Goal: Find specific page/section: Find specific page/section

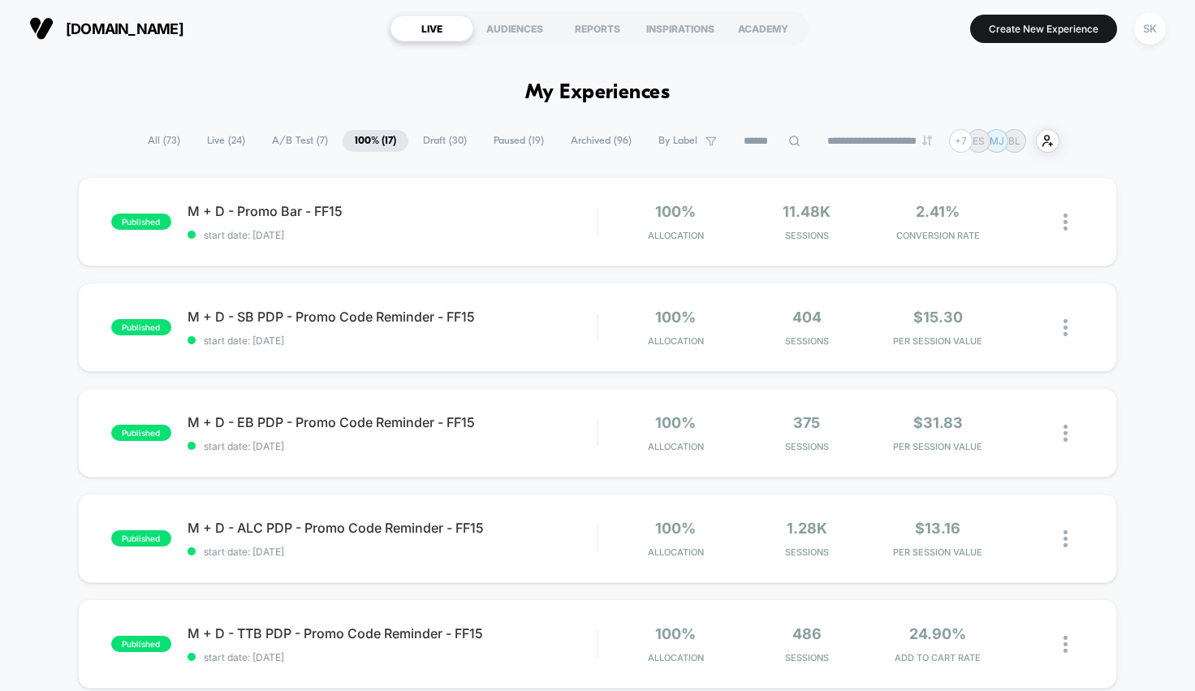
click at [512, 143] on span "Paused ( 19 )" at bounding box center [518, 141] width 75 height 22
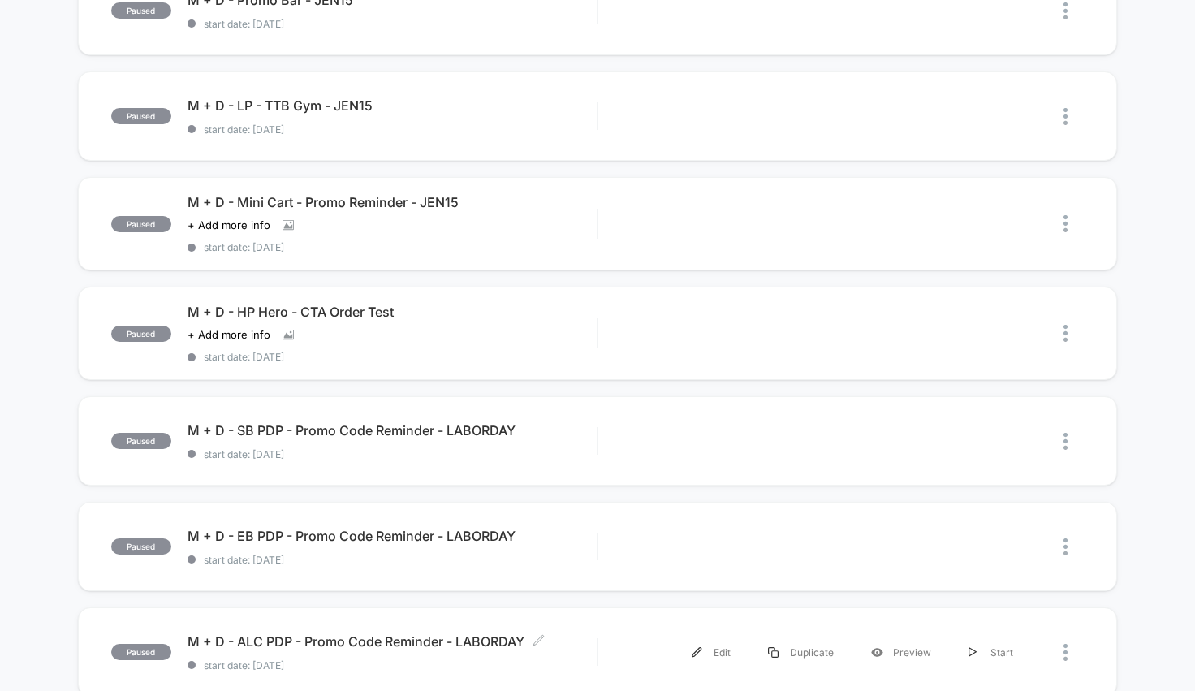
scroll to position [524, 0]
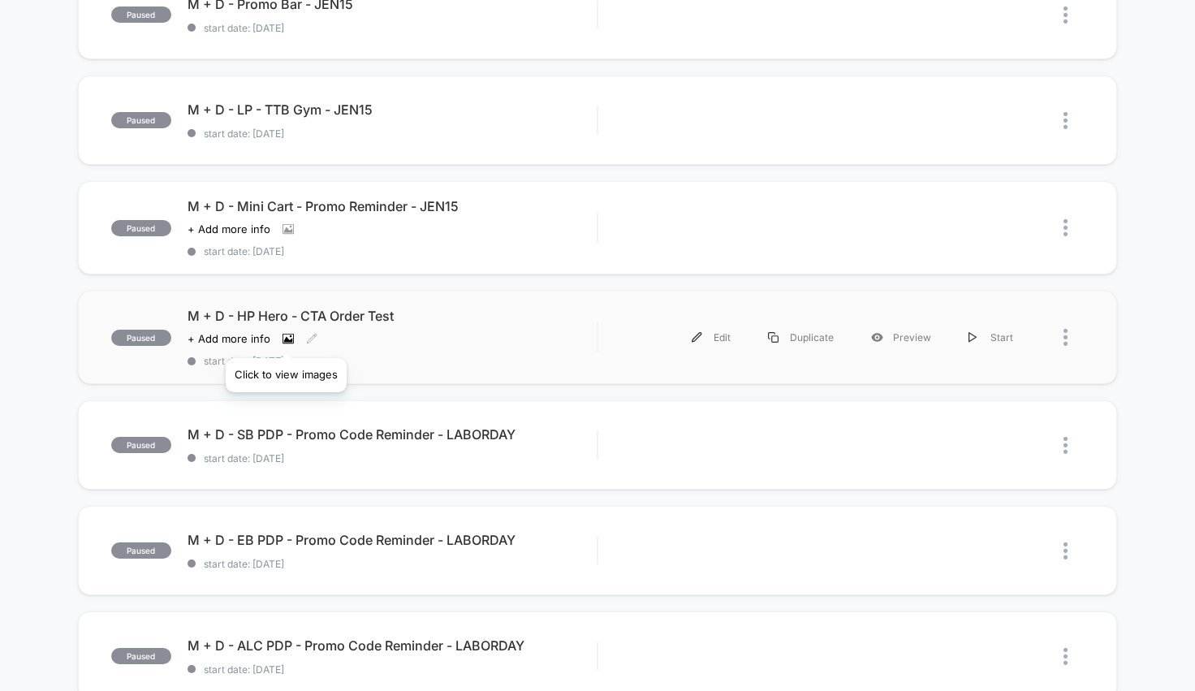
click at [286, 338] on icon at bounding box center [287, 339] width 9 height 6
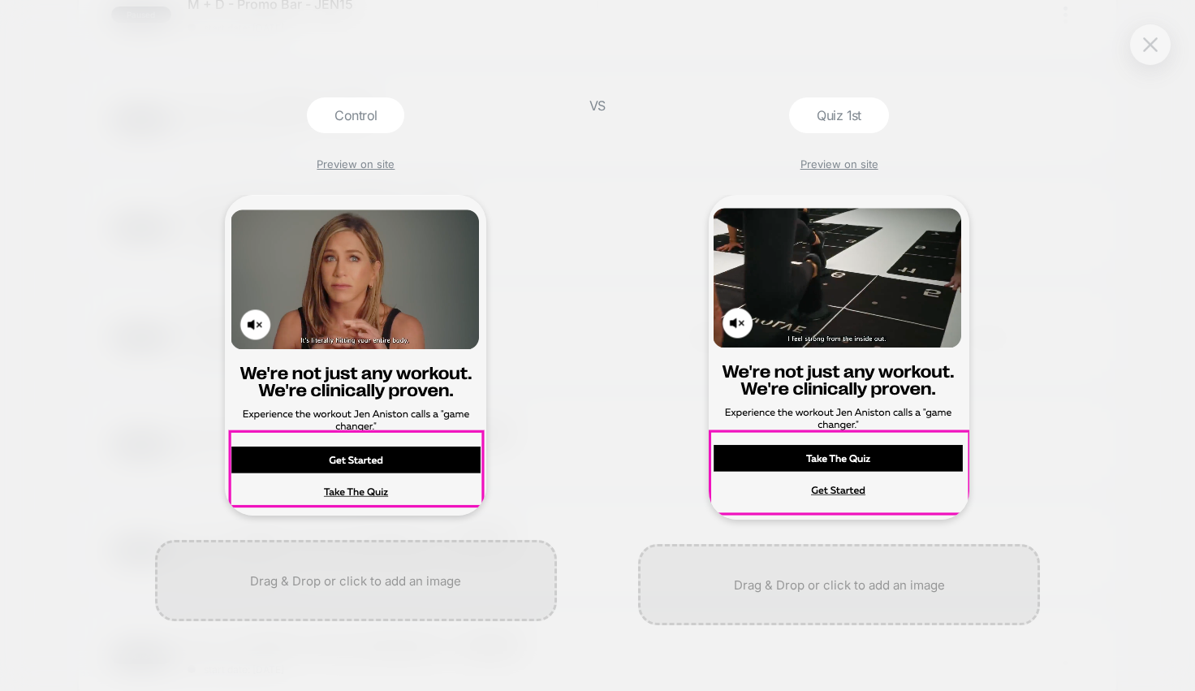
click at [1159, 43] on button at bounding box center [1150, 44] width 24 height 24
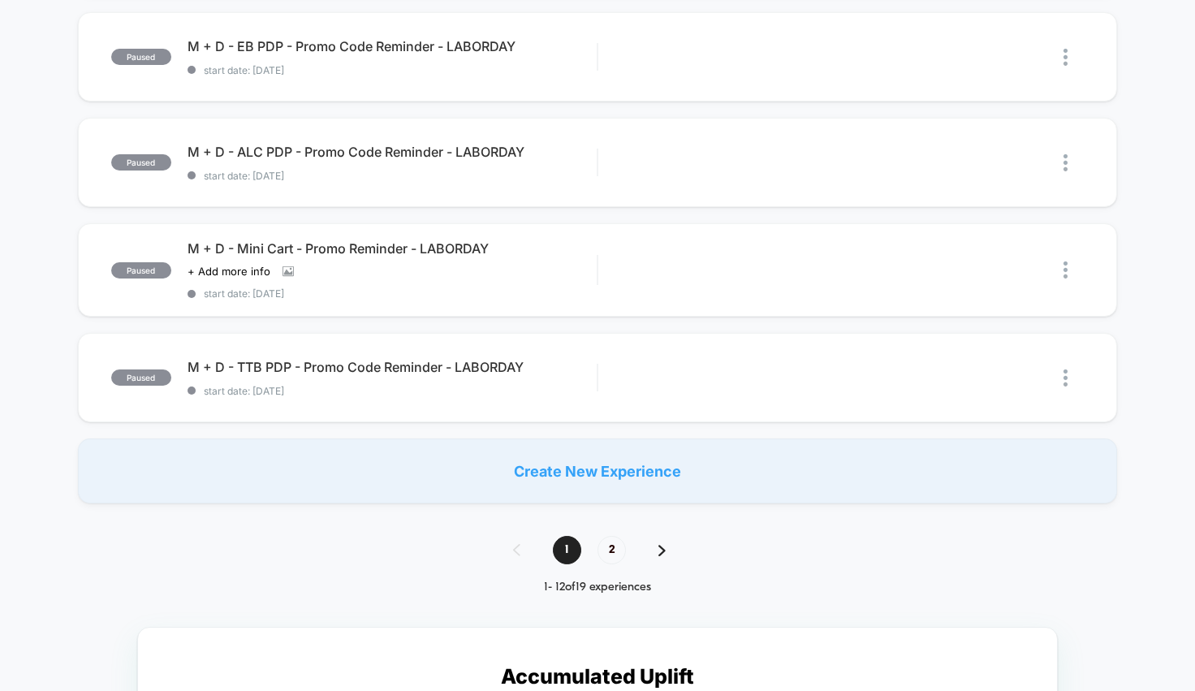
scroll to position [1024, 0]
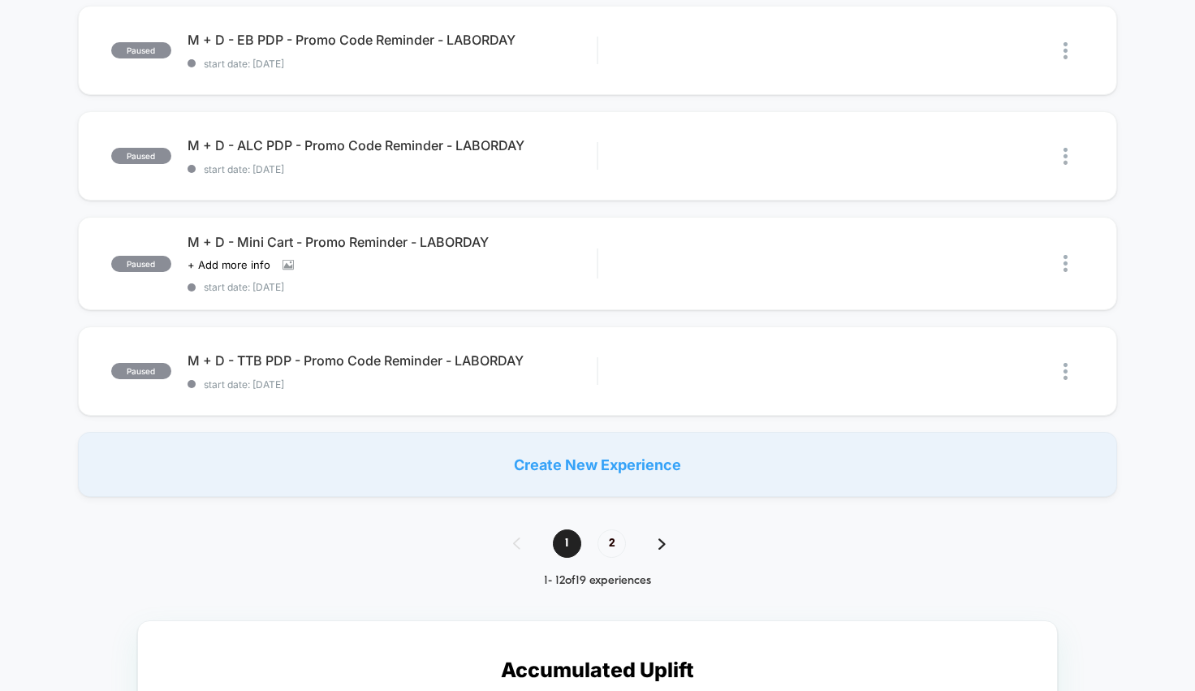
click at [675, 537] on div "1 2" at bounding box center [597, 543] width 201 height 28
click at [653, 539] on div "1 2" at bounding box center [597, 543] width 201 height 28
click at [663, 540] on img at bounding box center [661, 543] width 7 height 11
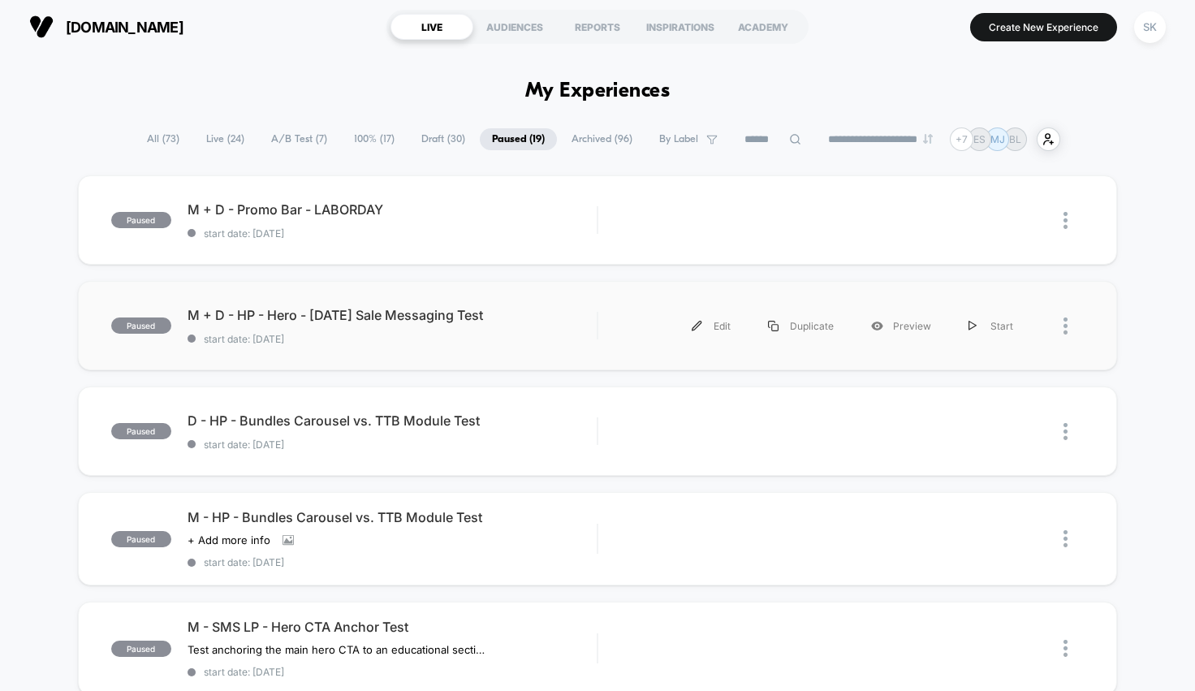
click at [619, 305] on div "paused M + D - HP - Hero - [DATE] Sale Messaging Test start date: [DATE] Edit D…" at bounding box center [598, 325] width 1040 height 89
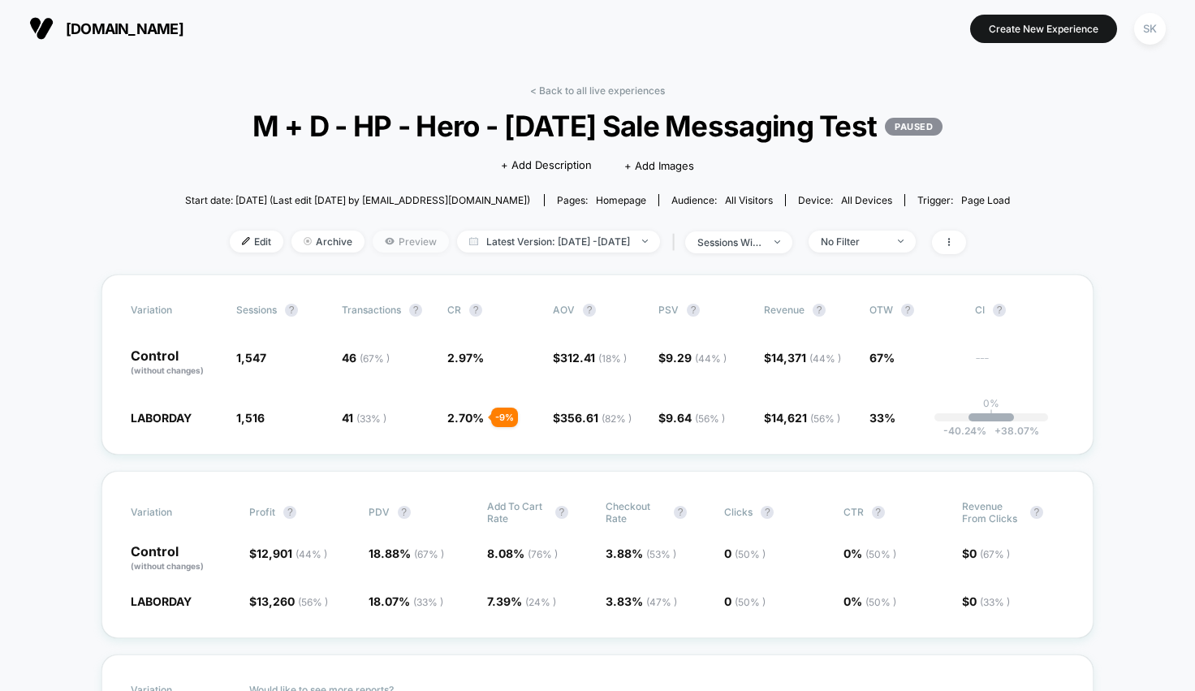
click at [373, 252] on span "Preview" at bounding box center [411, 242] width 76 height 22
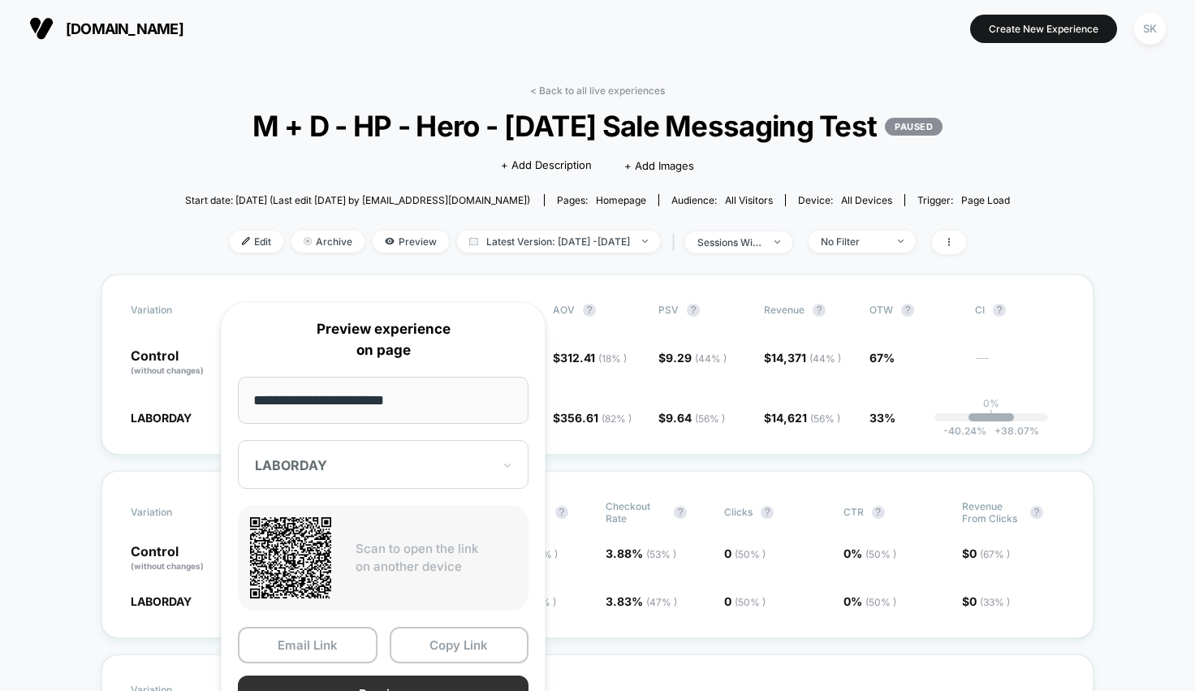
click at [379, 686] on button "Preview" at bounding box center [383, 693] width 291 height 37
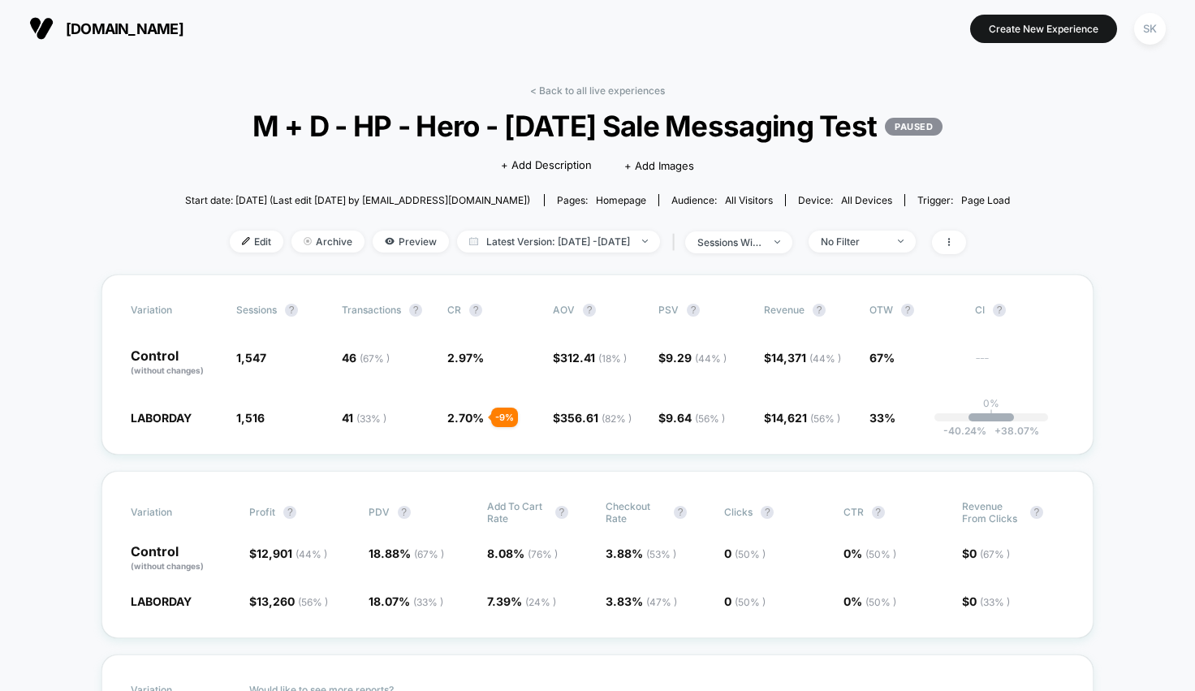
click at [573, 97] on div "< Back to all live experiences M + D - HP - Hero - [DATE] Sale Messaging Test P…" at bounding box center [597, 179] width 825 height 190
click at [575, 89] on link "< Back to all live experiences" at bounding box center [597, 90] width 135 height 12
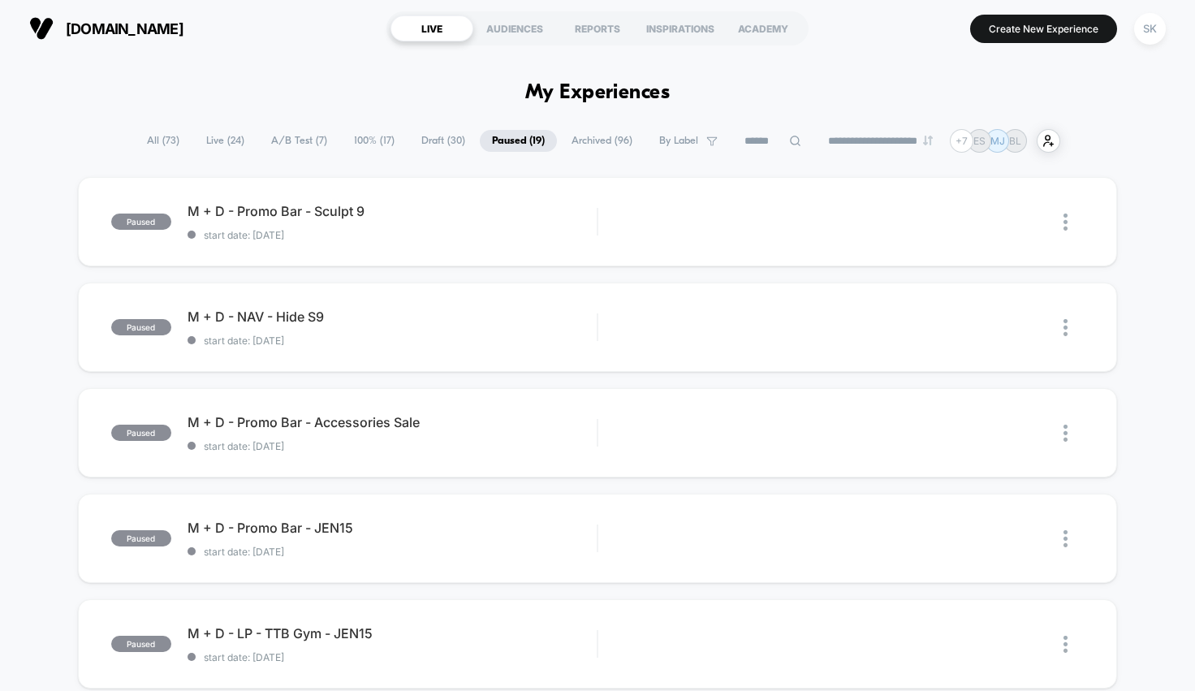
click at [790, 137] on icon at bounding box center [795, 141] width 11 height 11
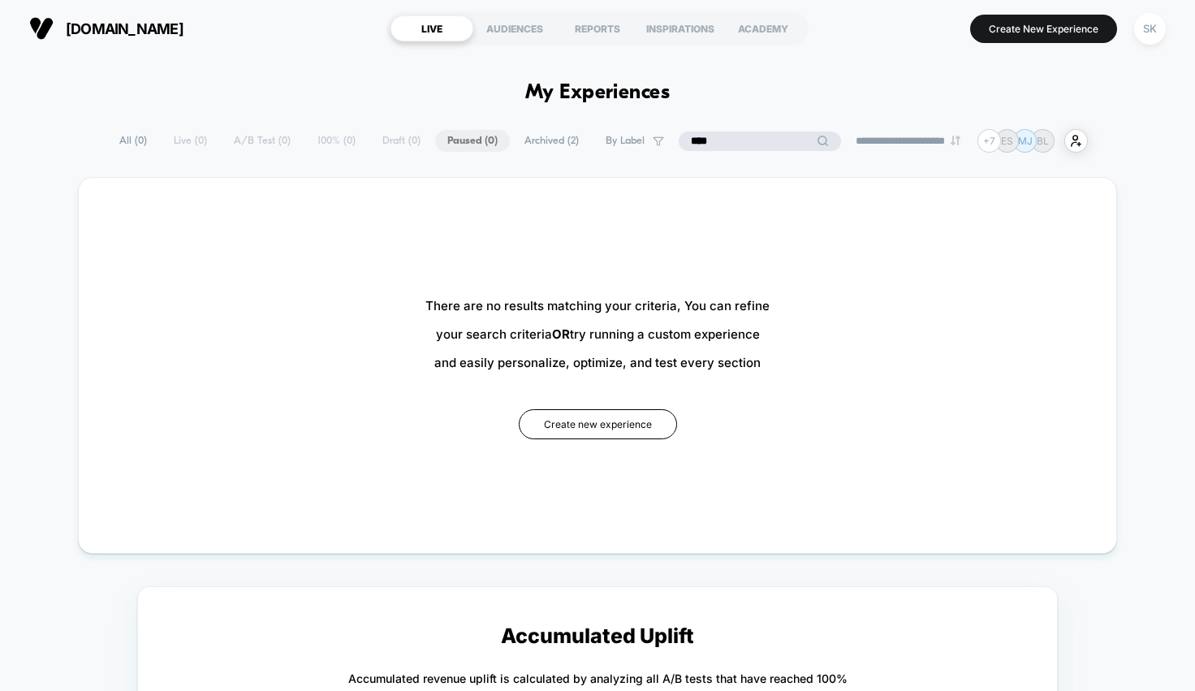
scroll to position [9, 0]
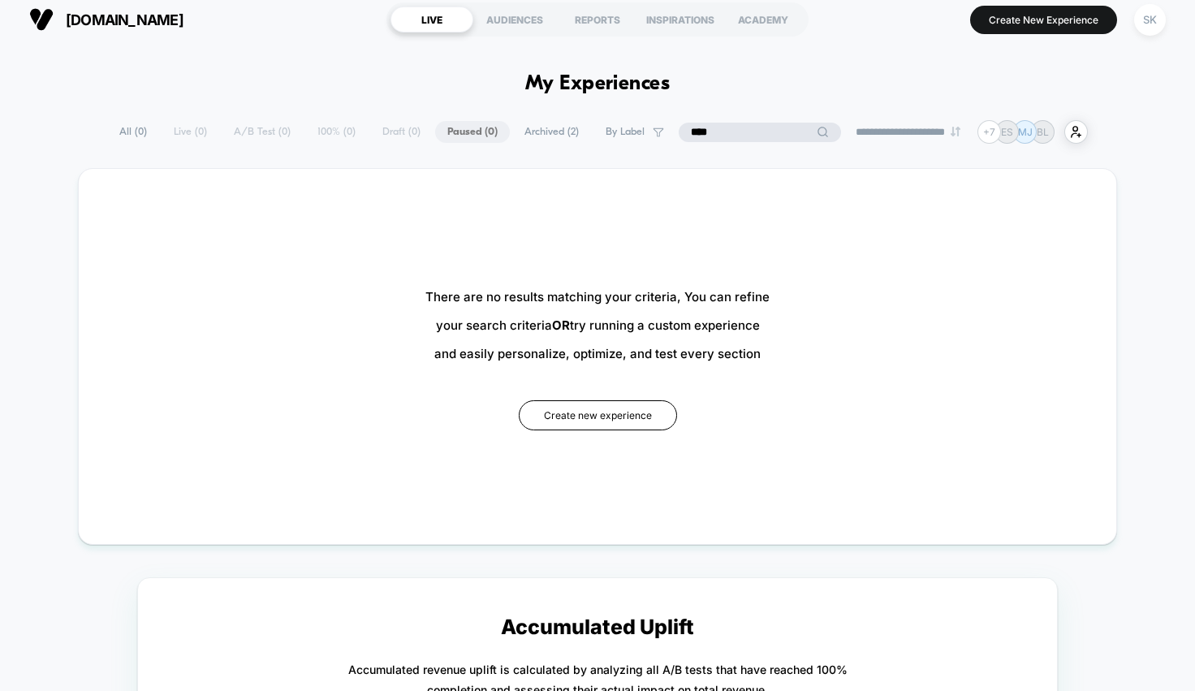
click at [524, 129] on span "Archived ( 2 )" at bounding box center [551, 132] width 79 height 22
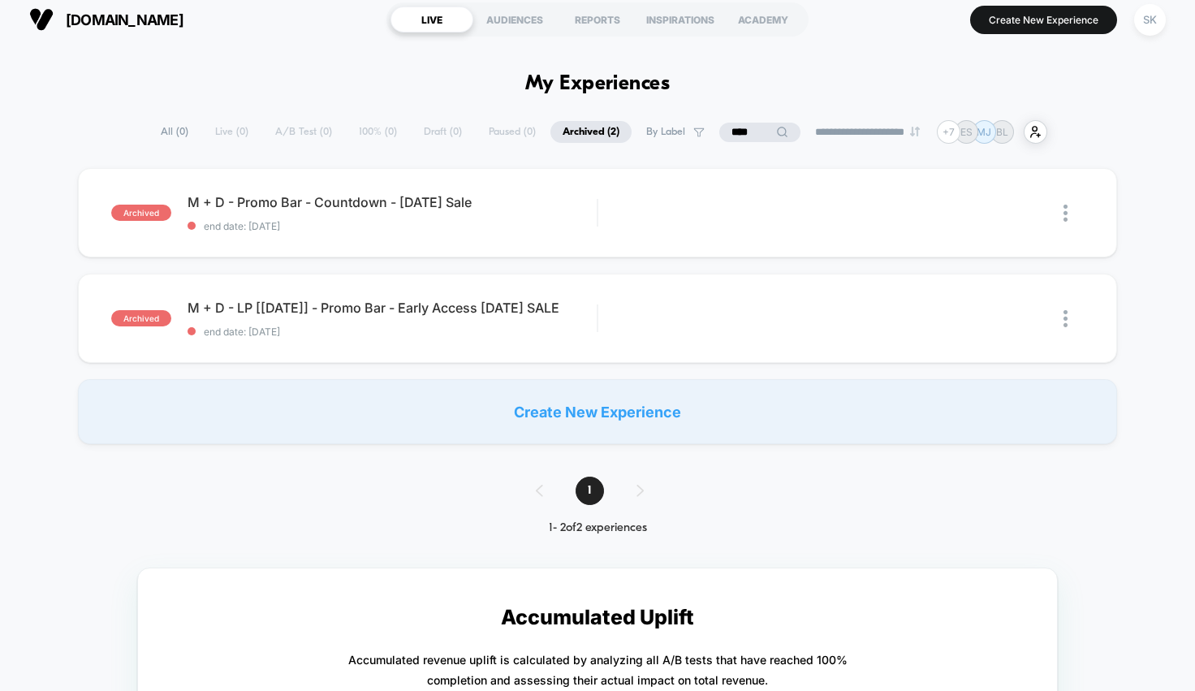
click at [744, 132] on input "****" at bounding box center [759, 132] width 81 height 19
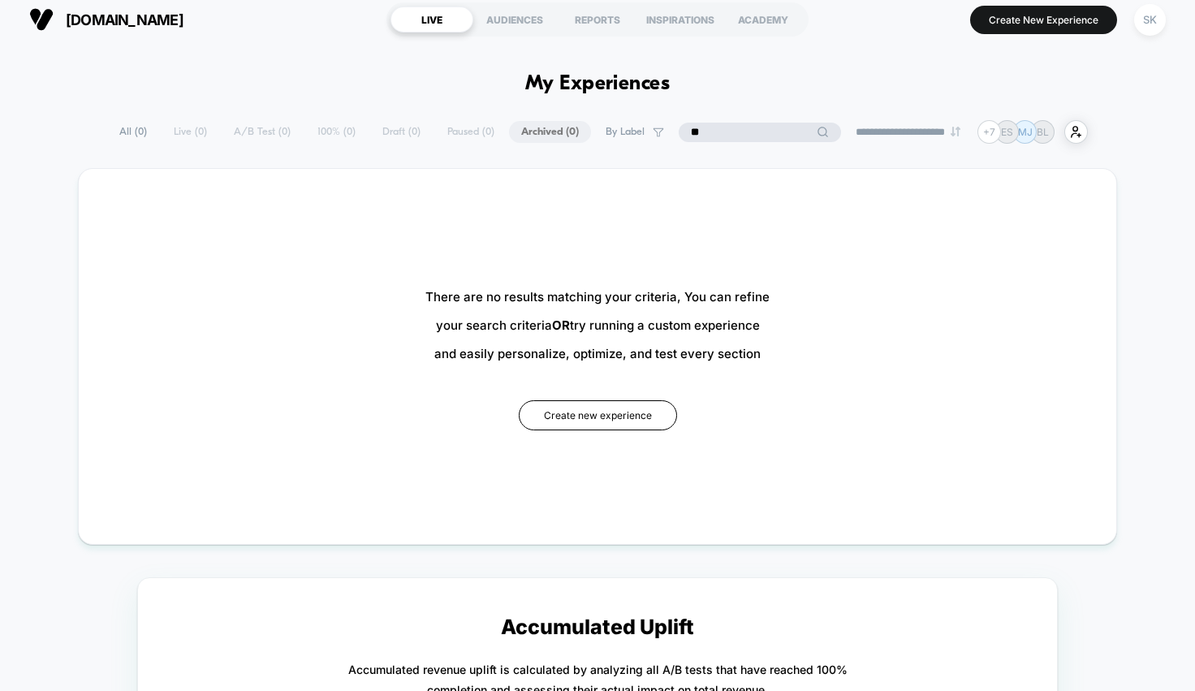
type input "*"
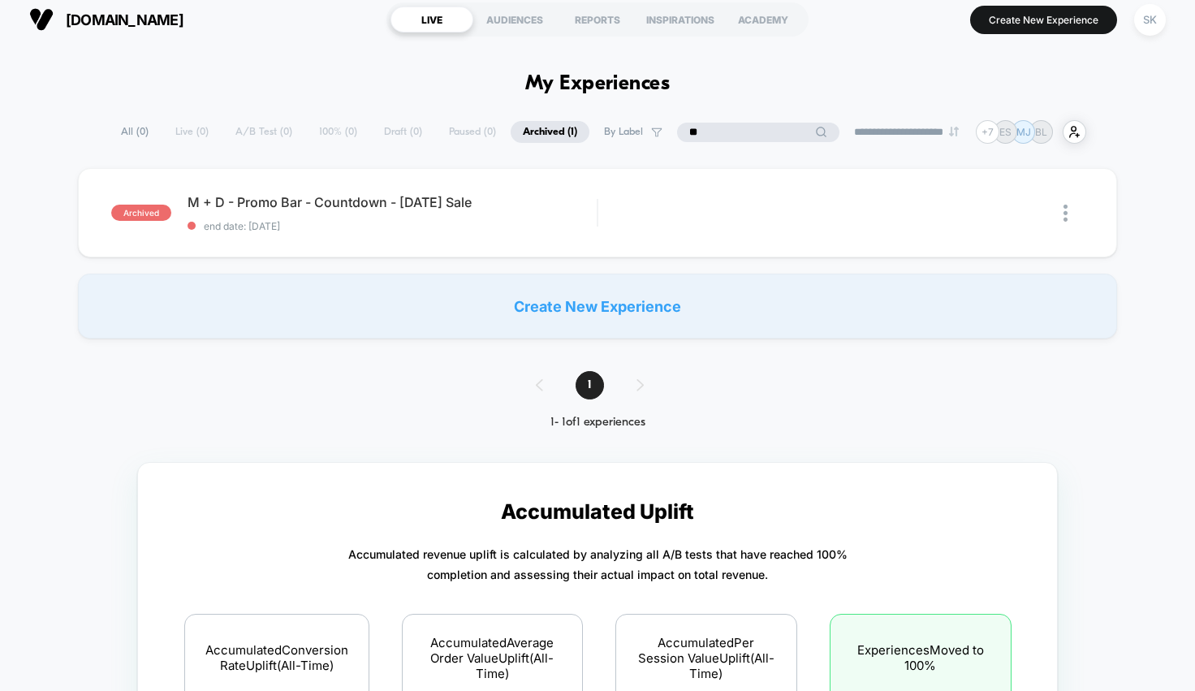
type input "*"
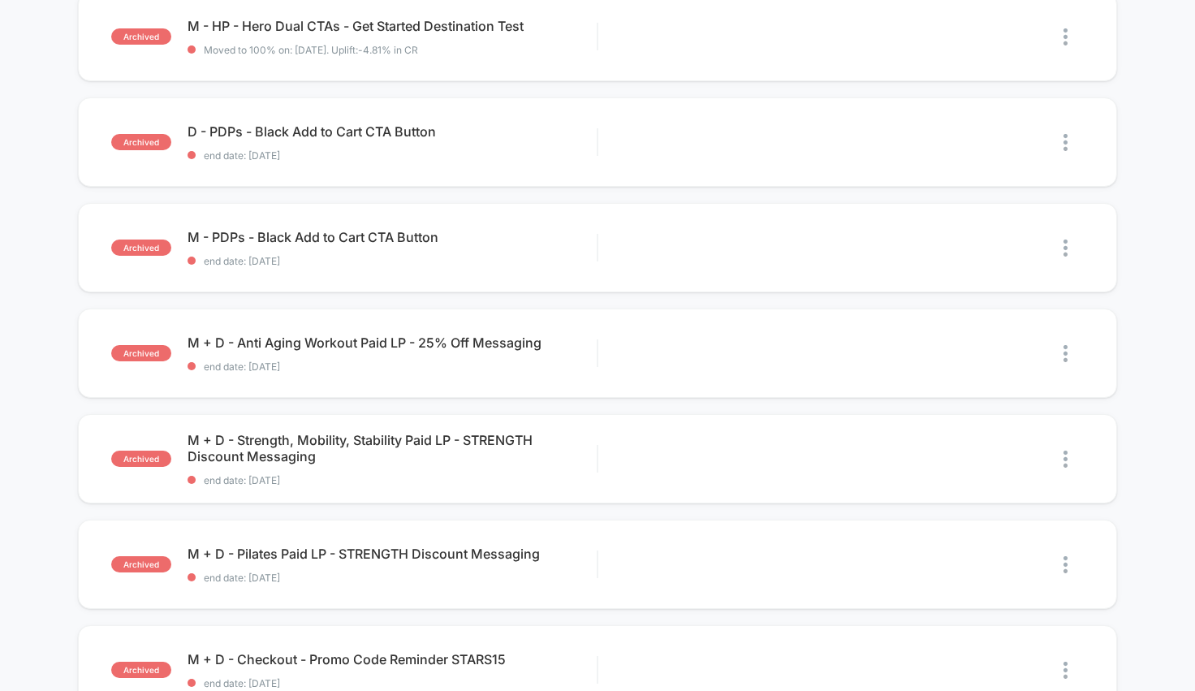
scroll to position [0, 0]
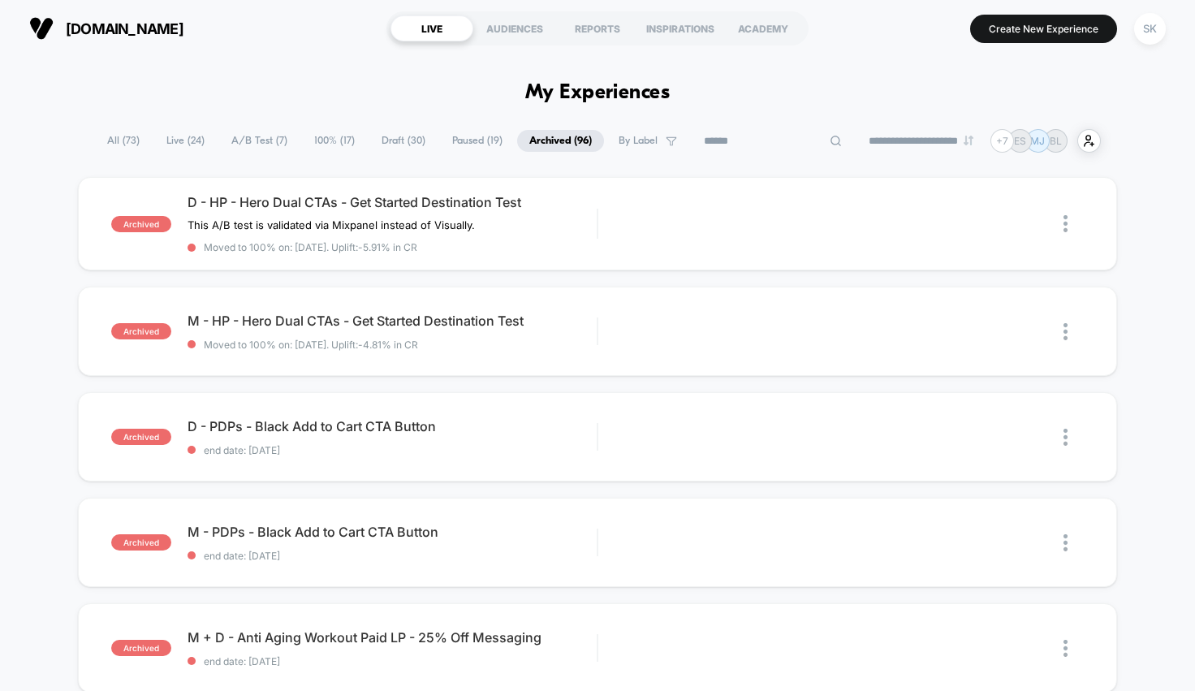
click at [830, 137] on input at bounding box center [773, 140] width 162 height 19
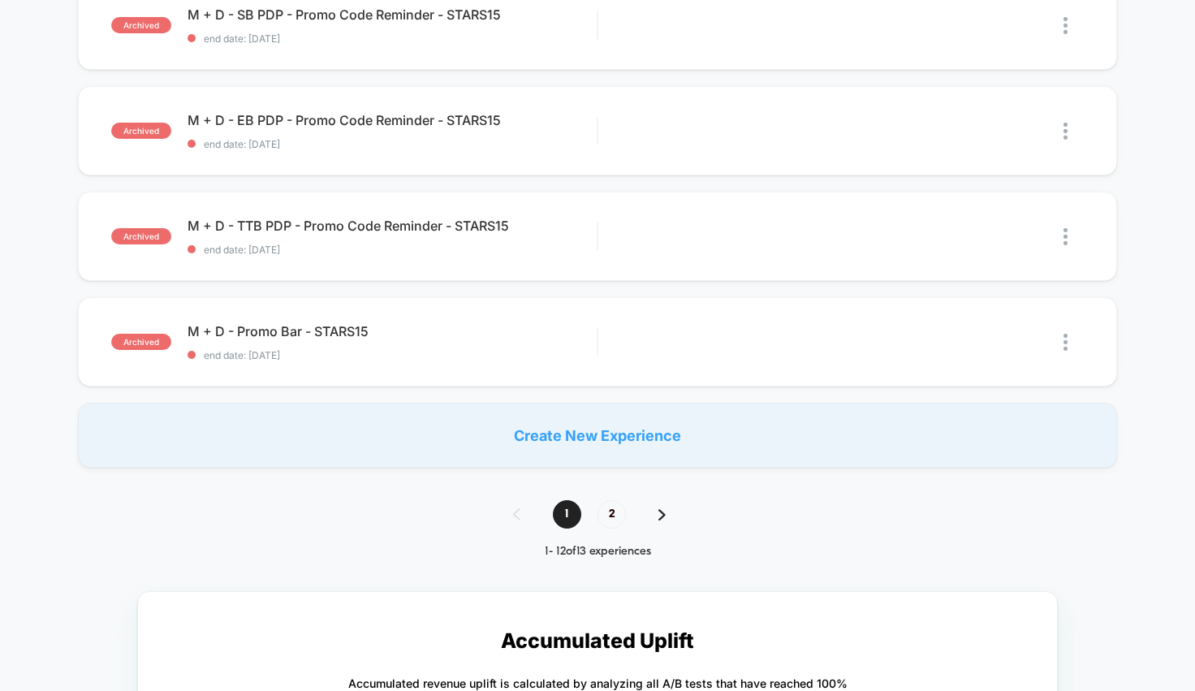
scroll to position [1046, 0]
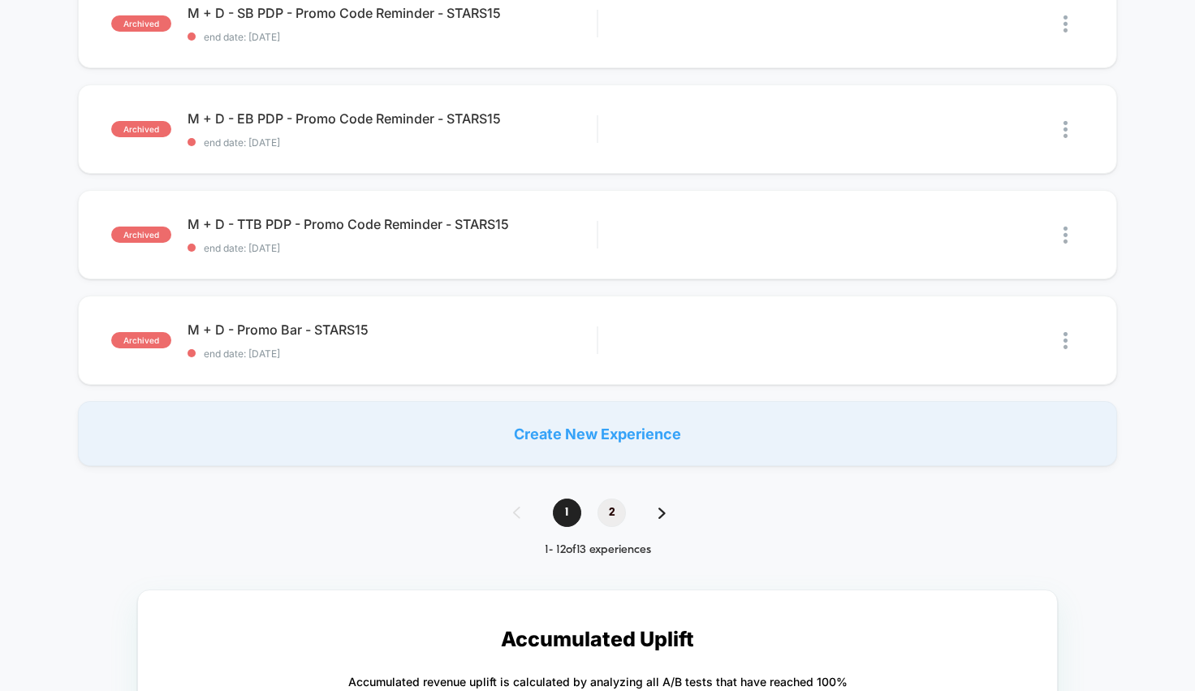
type input "*****"
click at [607, 513] on span "2" at bounding box center [611, 512] width 28 height 28
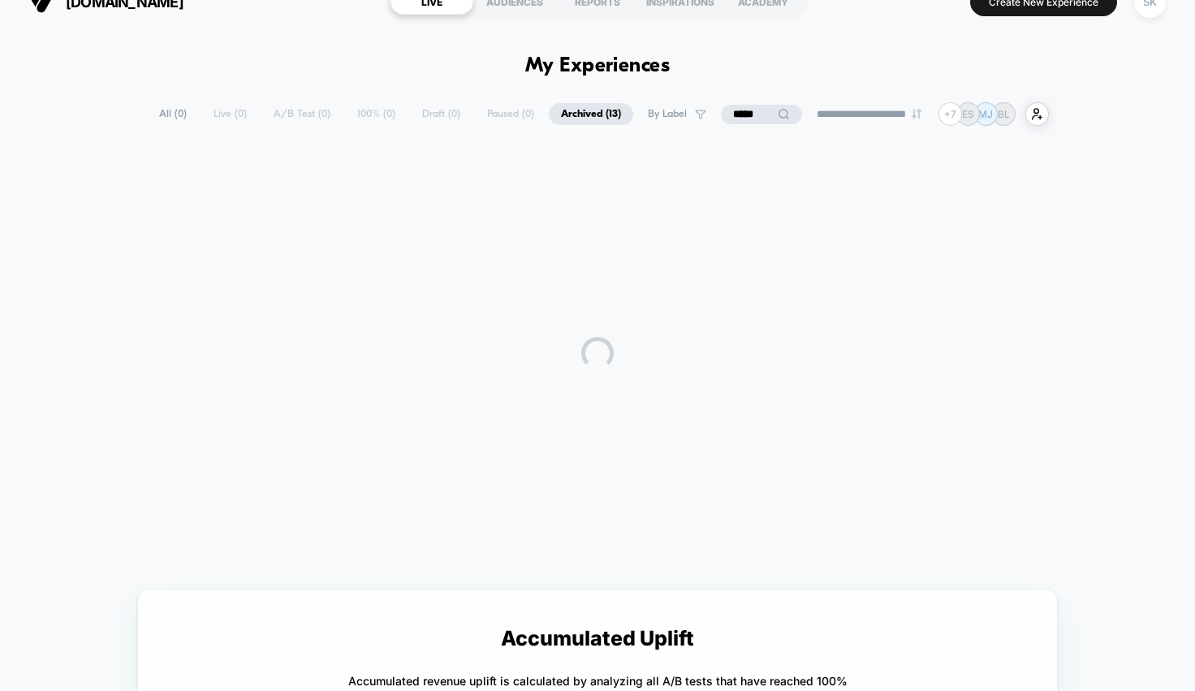
scroll to position [0, 0]
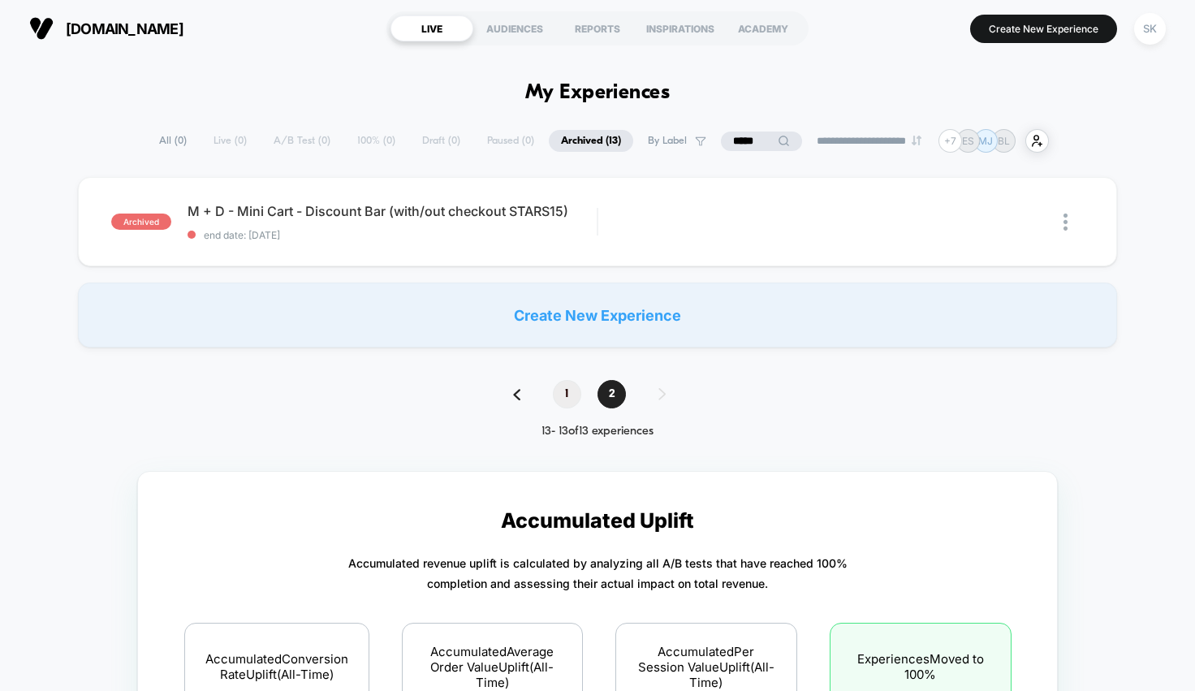
click at [560, 394] on span "1" at bounding box center [567, 394] width 28 height 28
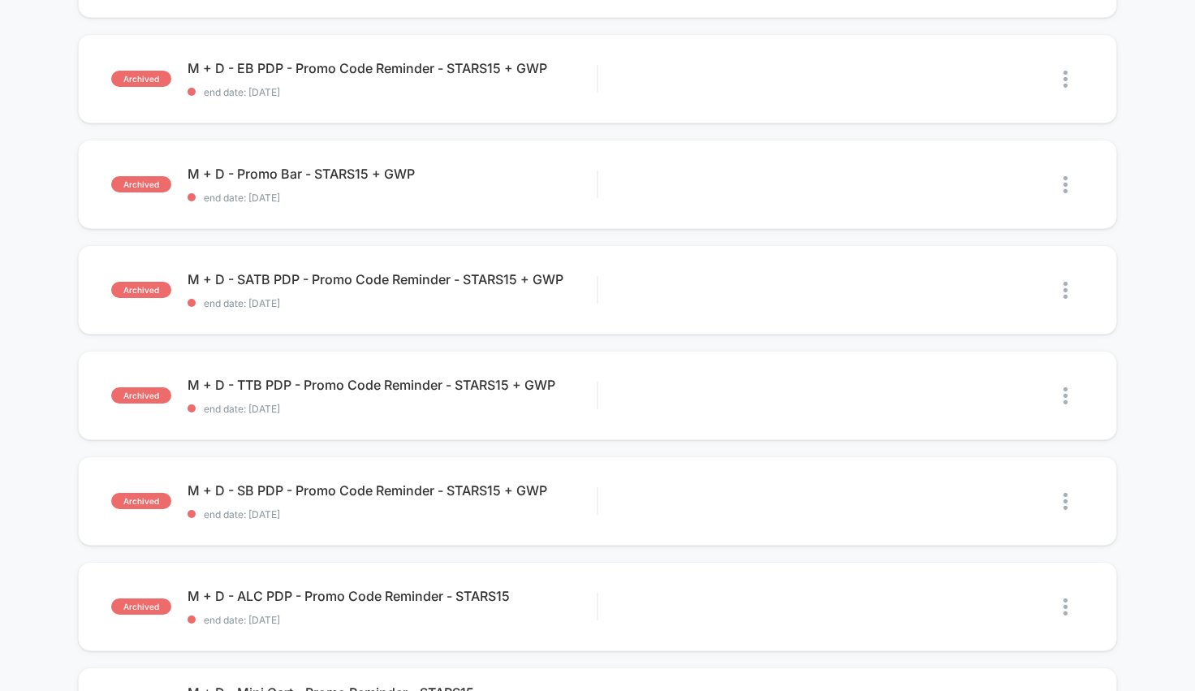
scroll to position [253, 0]
